Goal: Find specific page/section: Find specific page/section

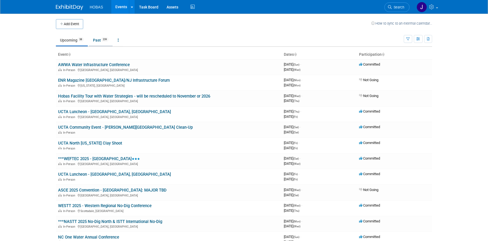
click at [93, 38] on link "Past 239" at bounding box center [101, 40] width 24 height 10
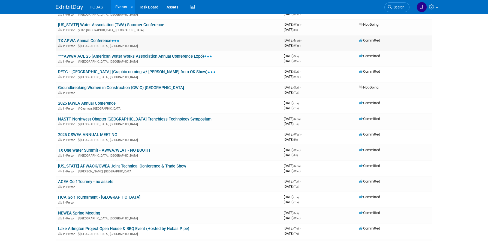
scroll to position [364, 0]
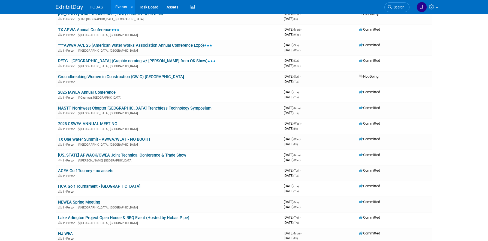
drag, startPoint x: 470, startPoint y: 204, endPoint x: 466, endPoint y: 202, distance: 4.3
